Goal: Check status: Check status

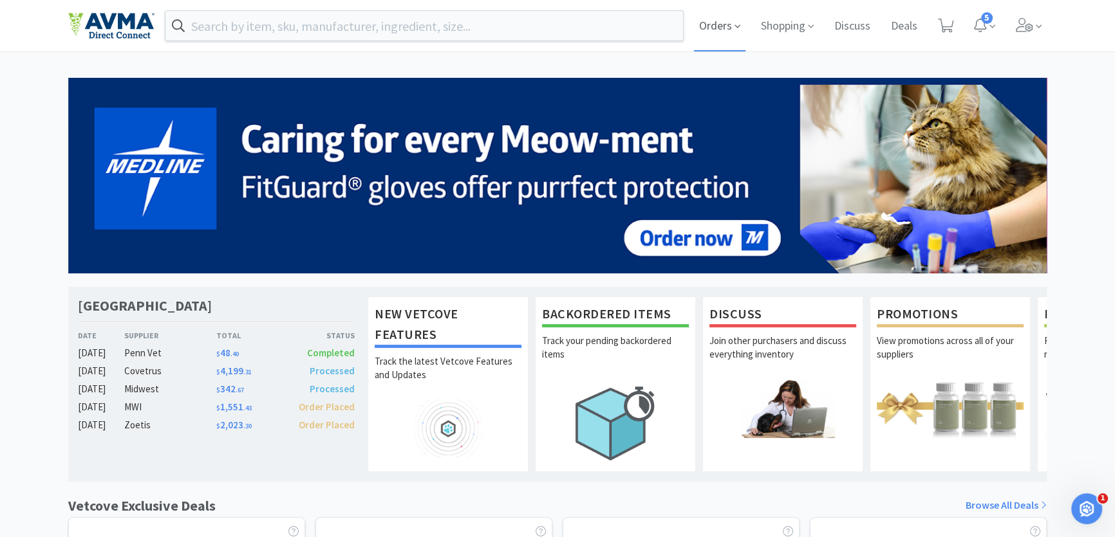
click at [710, 26] on span "Orders" at bounding box center [719, 25] width 51 height 51
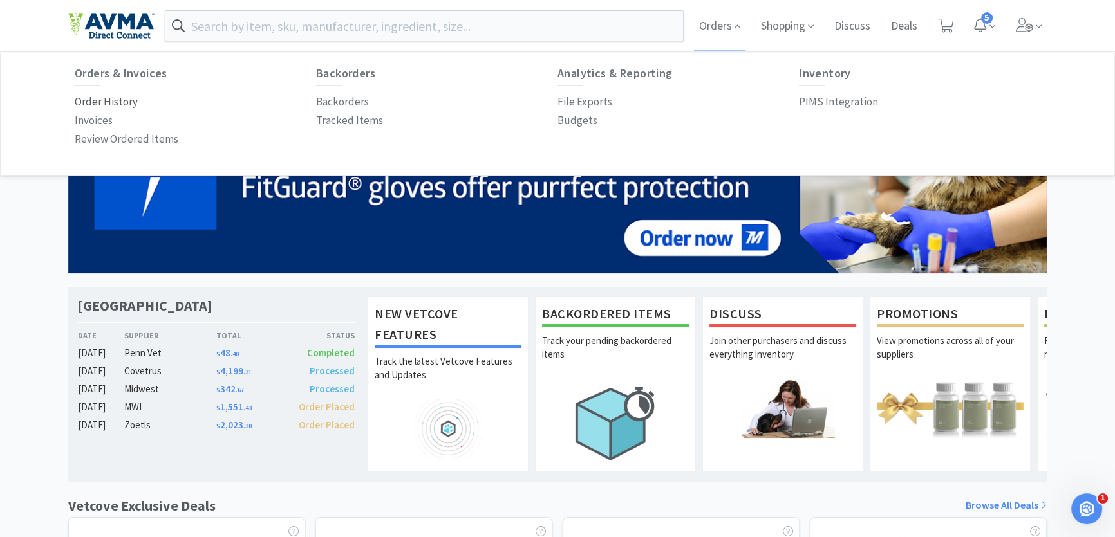
click at [115, 98] on p "Order History" at bounding box center [106, 101] width 63 height 17
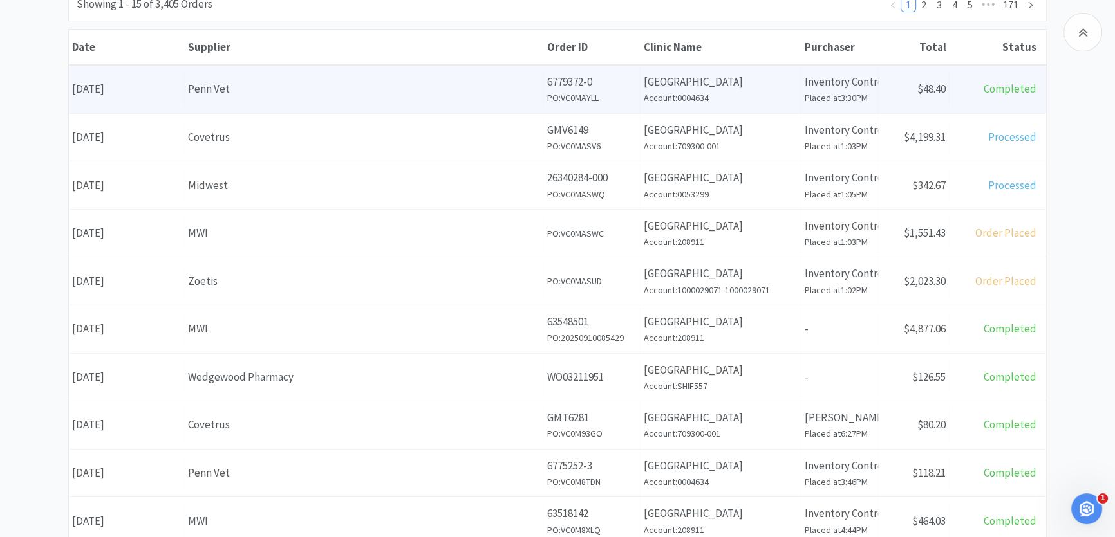
scroll to position [234, 0]
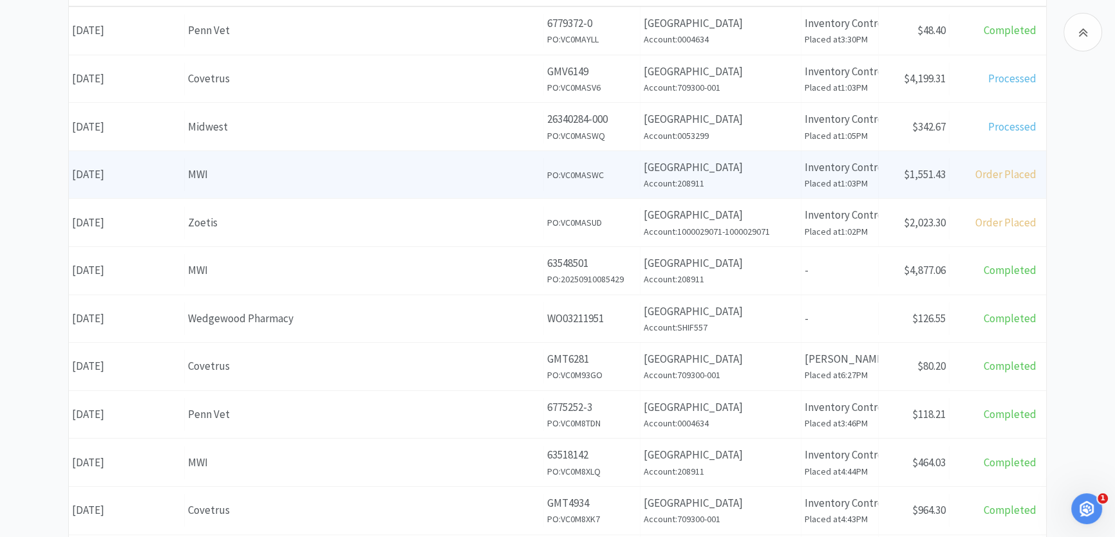
click at [400, 182] on div "Supplier MWI" at bounding box center [364, 174] width 359 height 33
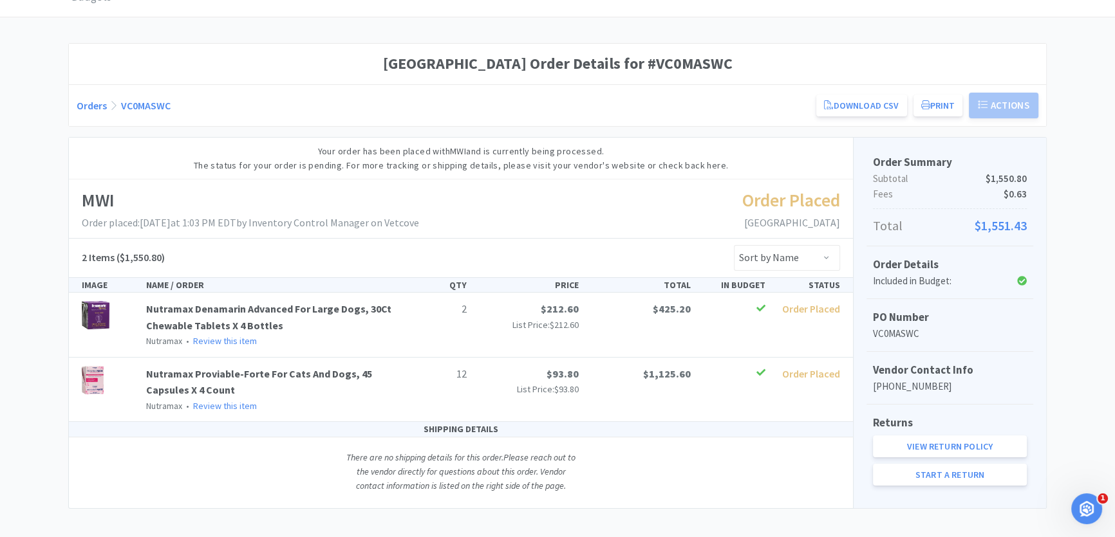
scroll to position [84, 0]
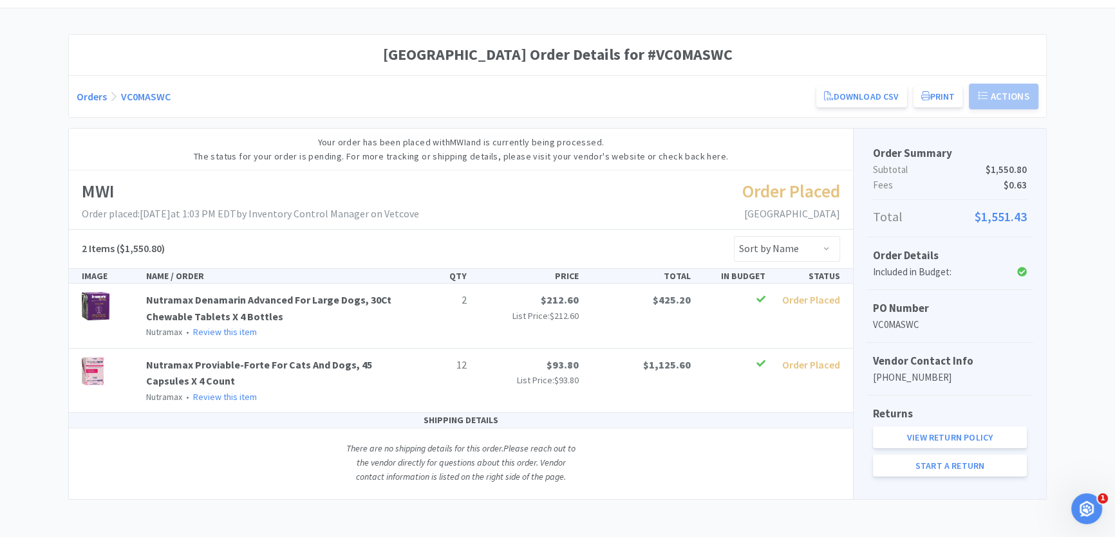
scroll to position [234, 0]
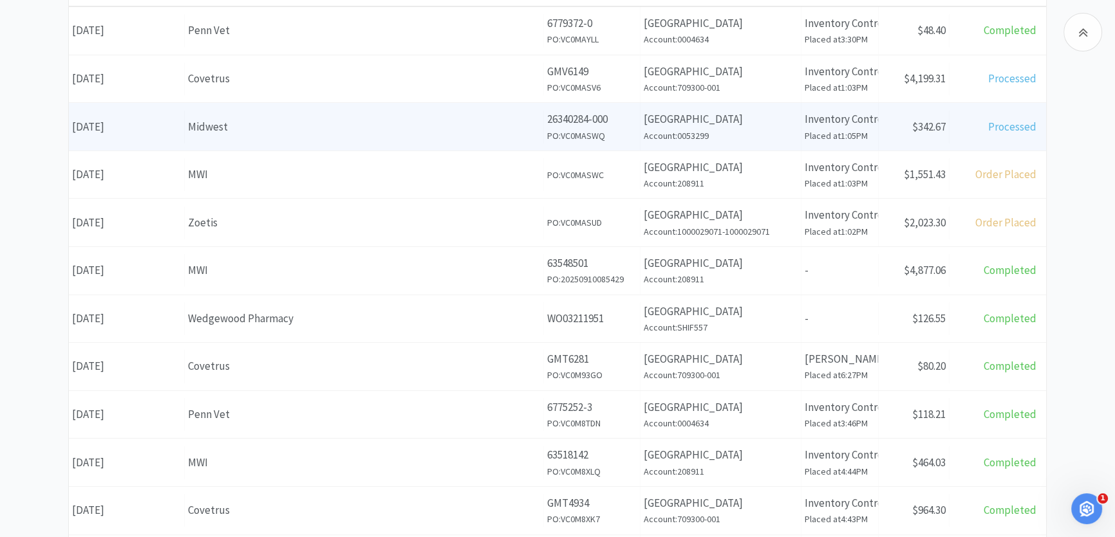
click at [270, 137] on div "Supplier Midwest" at bounding box center [364, 127] width 359 height 33
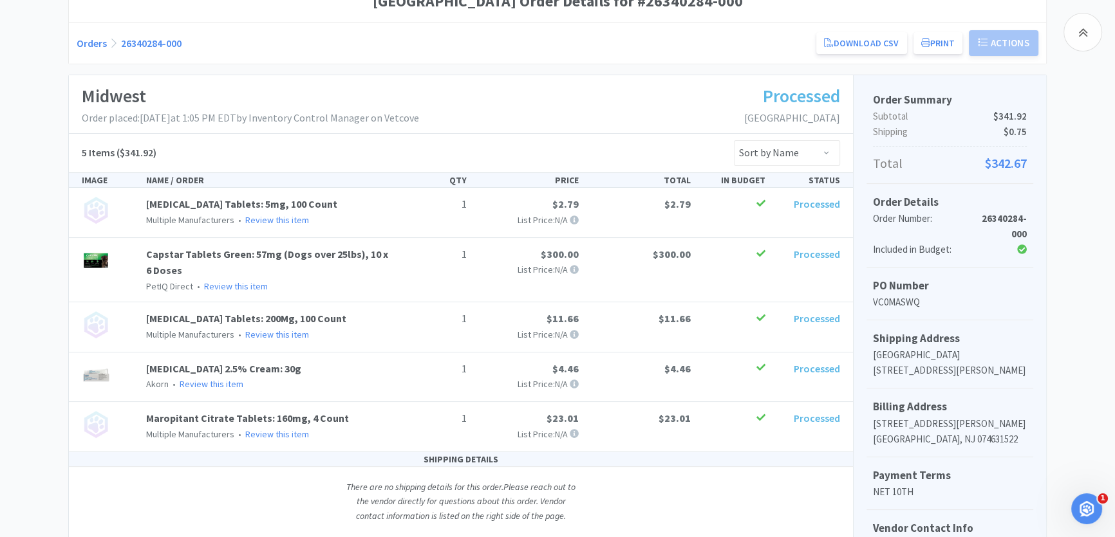
scroll to position [175, 0]
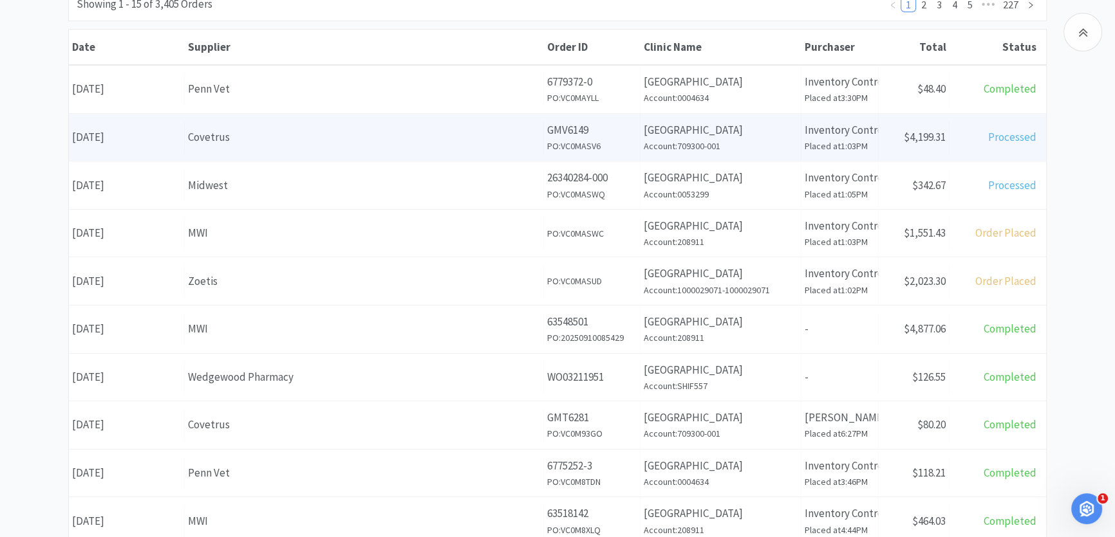
scroll to position [234, 0]
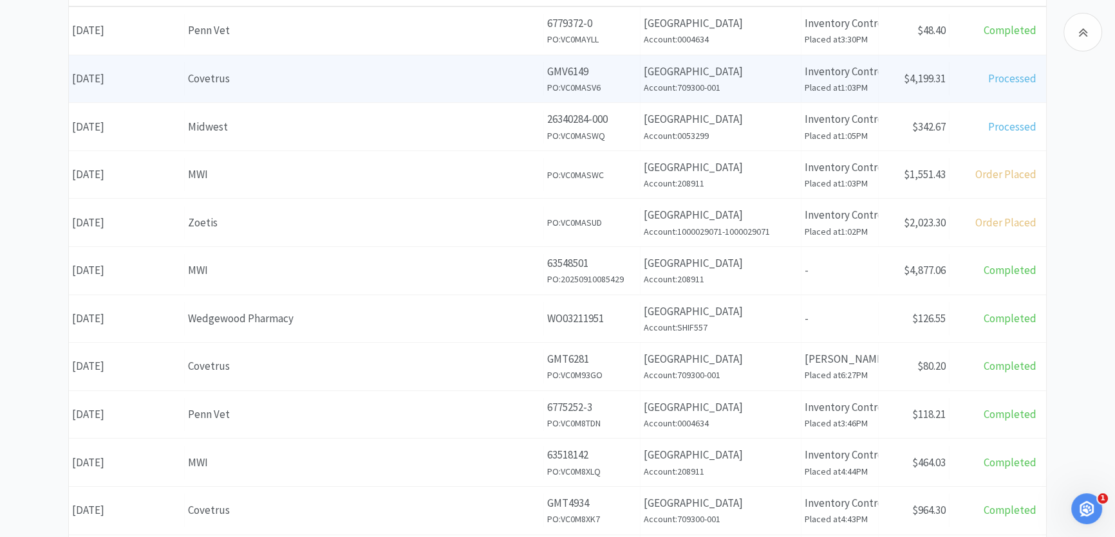
click at [254, 73] on div "Covetrus" at bounding box center [364, 78] width 352 height 17
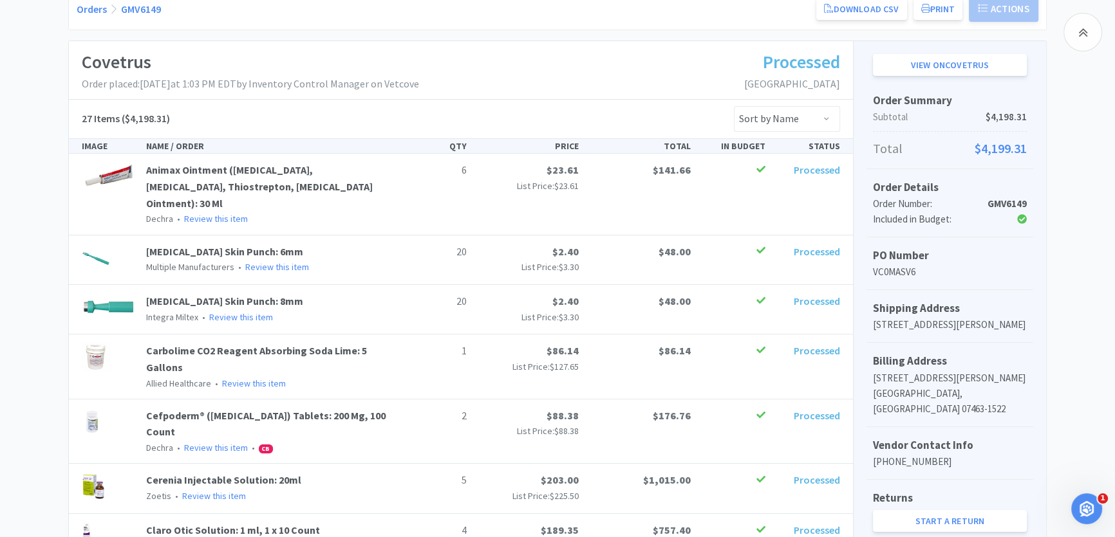
scroll to position [168, 0]
